Goal: Obtain resource: Download file/media

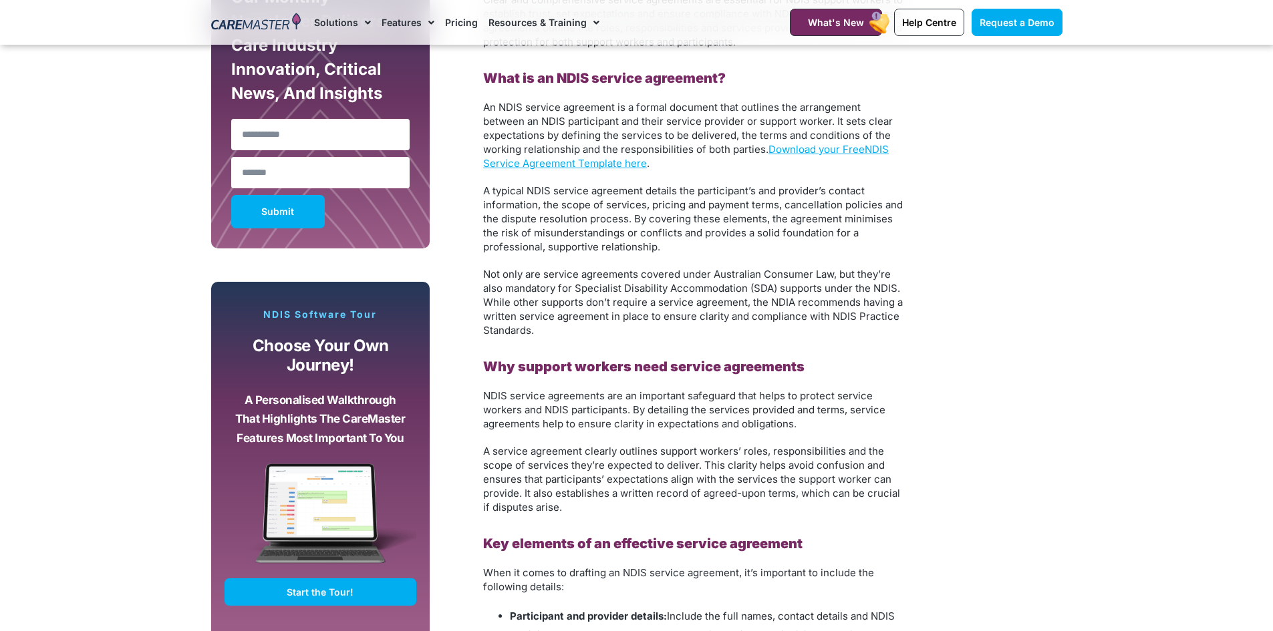
scroll to position [891, 0]
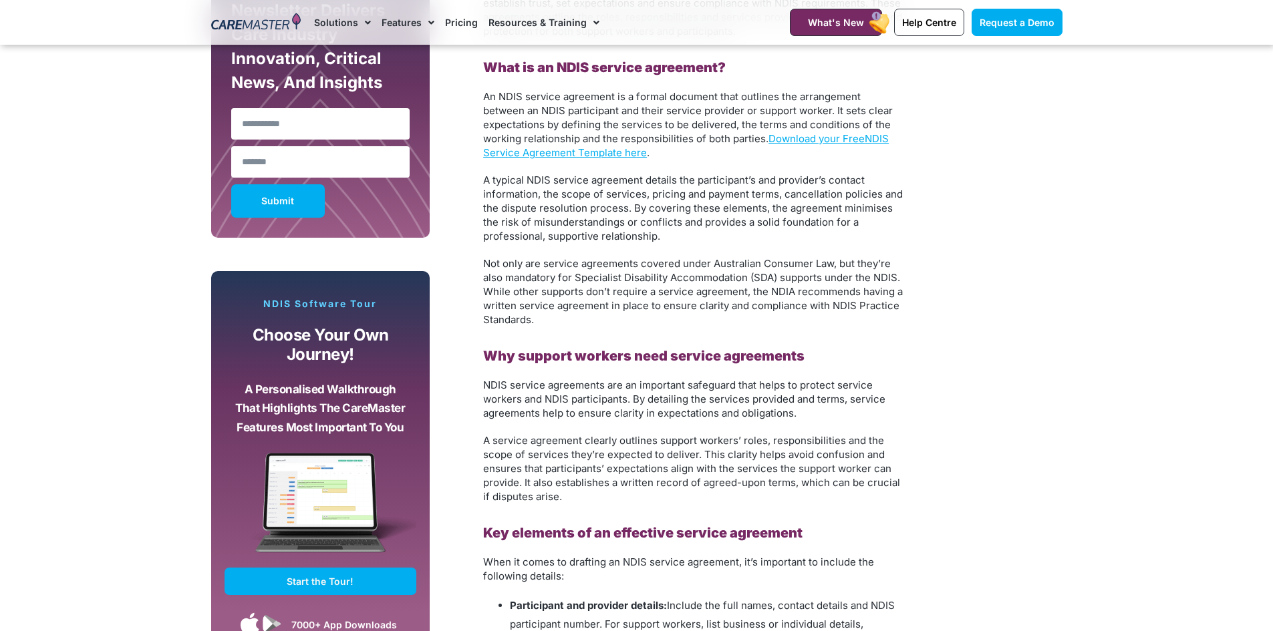
click at [598, 154] on link "NDIS Service Agreement Template here" at bounding box center [686, 145] width 406 height 27
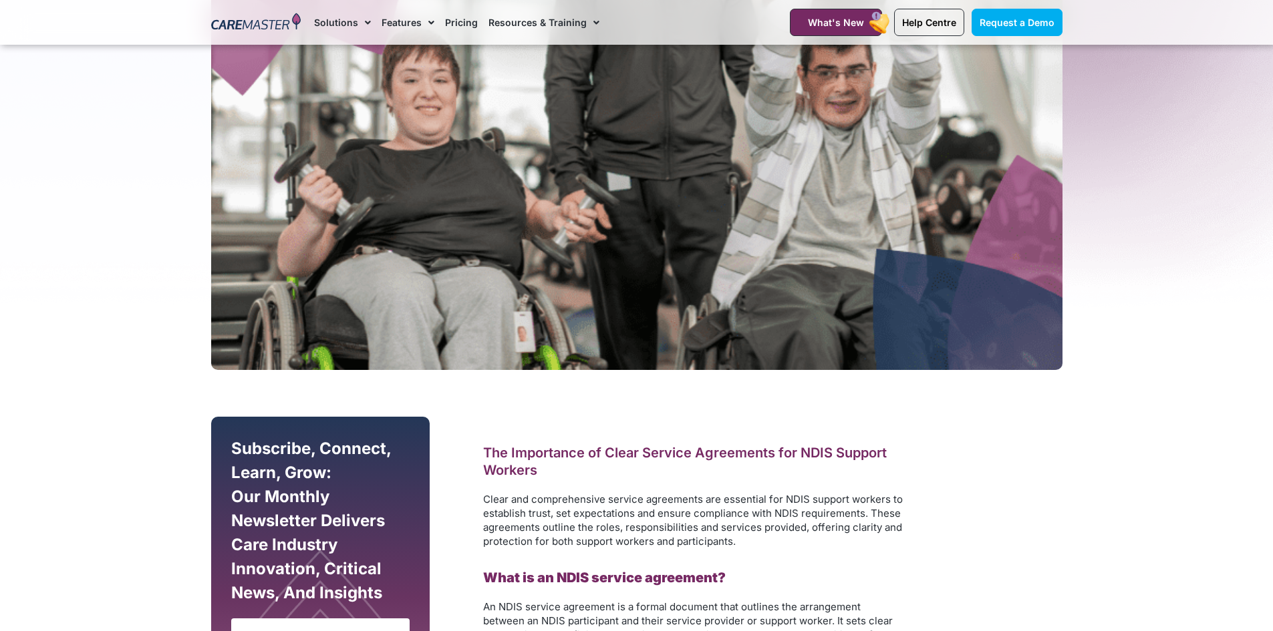
scroll to position [0, 0]
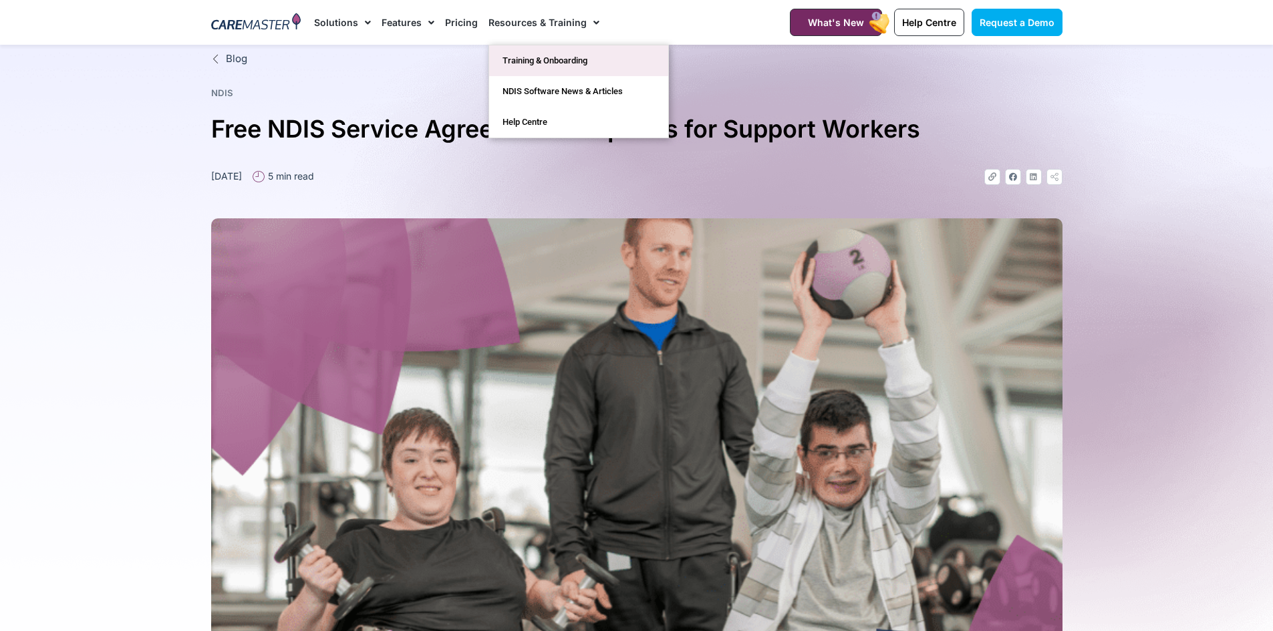
click at [589, 61] on link "Training & Onboarding" at bounding box center [578, 60] width 179 height 31
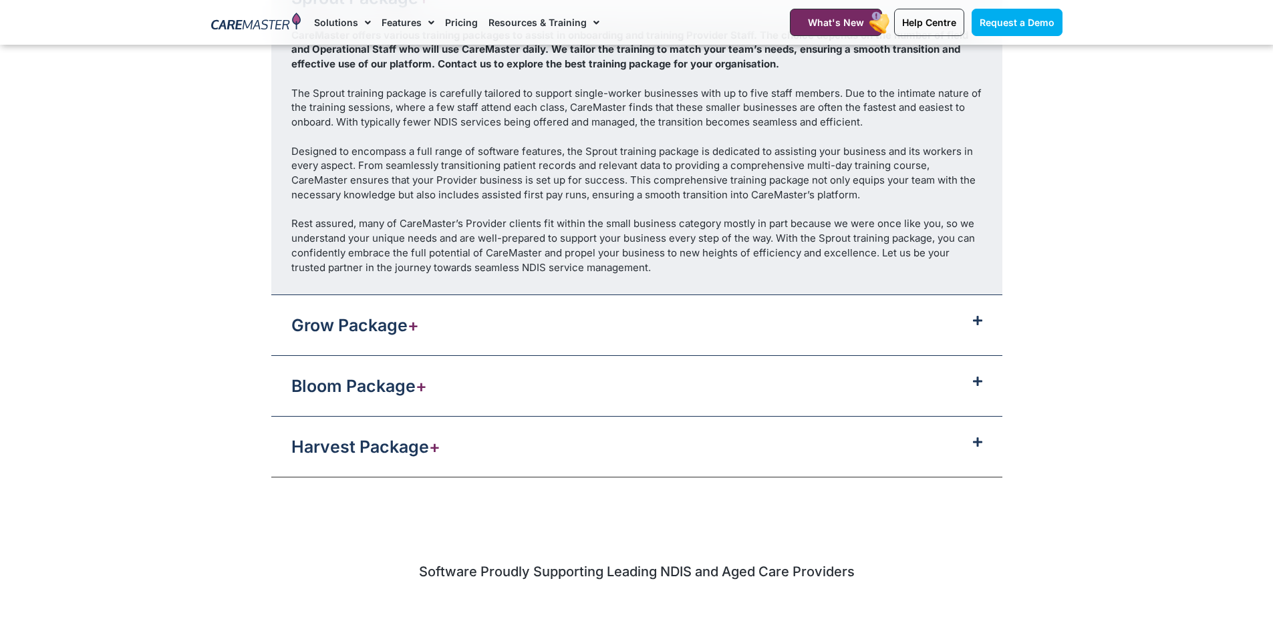
scroll to position [1336, 0]
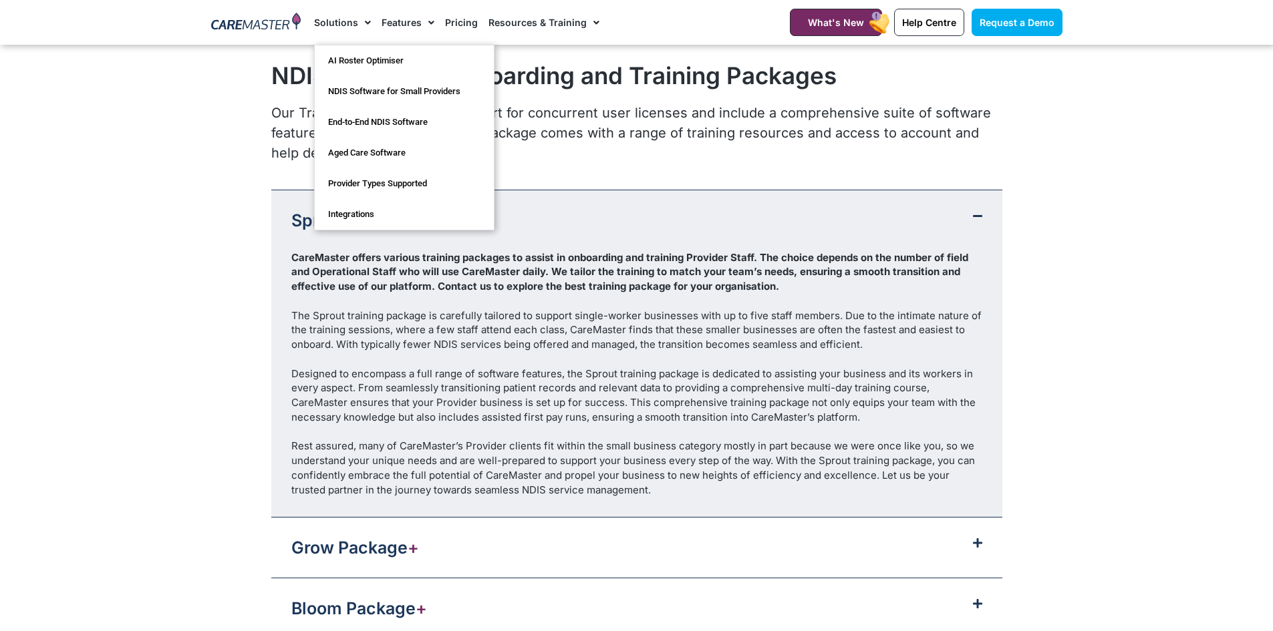
click at [367, 23] on span "Menu" at bounding box center [364, 22] width 13 height 23
